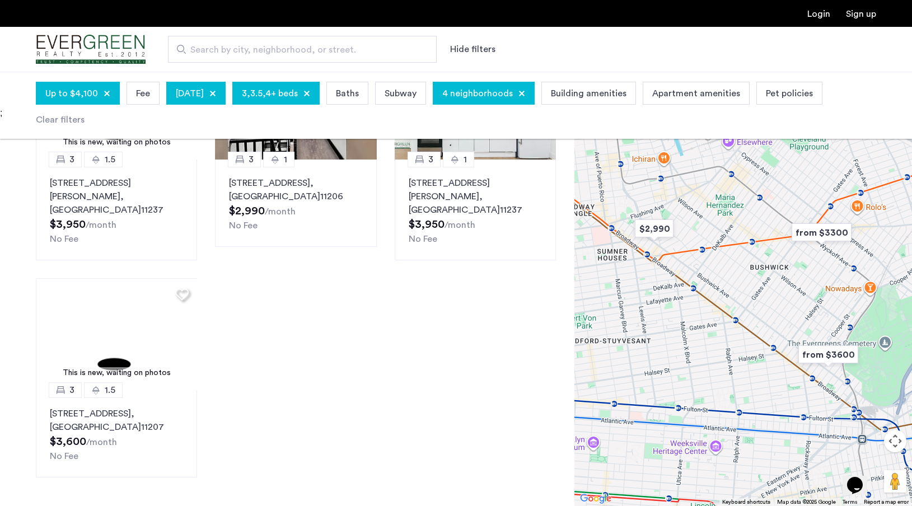
scroll to position [401, 0]
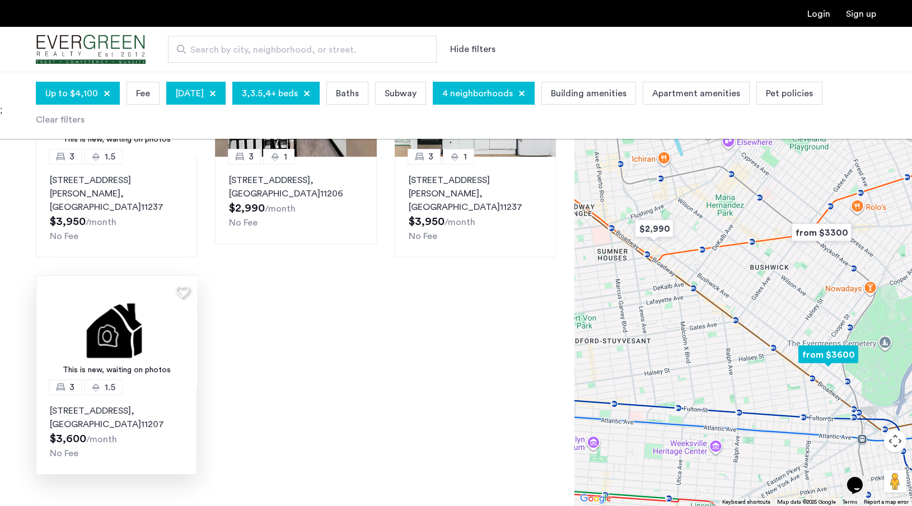
click at [136, 319] on img at bounding box center [117, 332] width 162 height 112
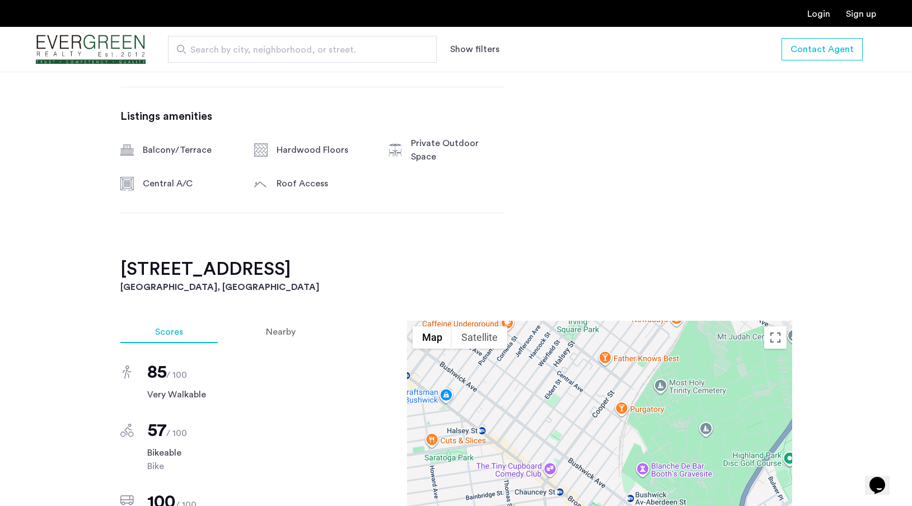
scroll to position [844, 0]
